Goal: Check status: Check status

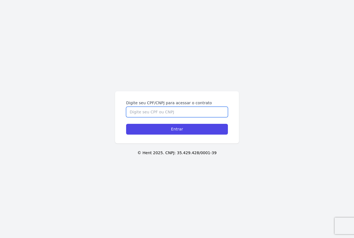
click at [164, 113] on input "Digite seu CPF/CNPJ para acessar o contrato" at bounding box center [177, 112] width 102 height 10
type input "04944995164"
click at [126, 124] on input "Entrar" at bounding box center [177, 129] width 102 height 11
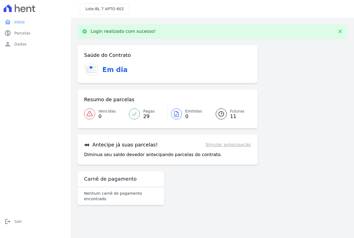
click at [231, 112] on span "Futuras" at bounding box center [237, 112] width 14 height 6
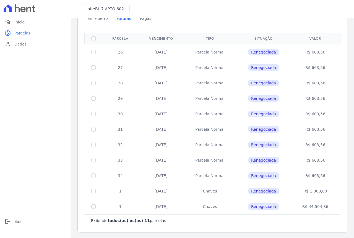
scroll to position [32, 0]
